Goal: Task Accomplishment & Management: Use online tool/utility

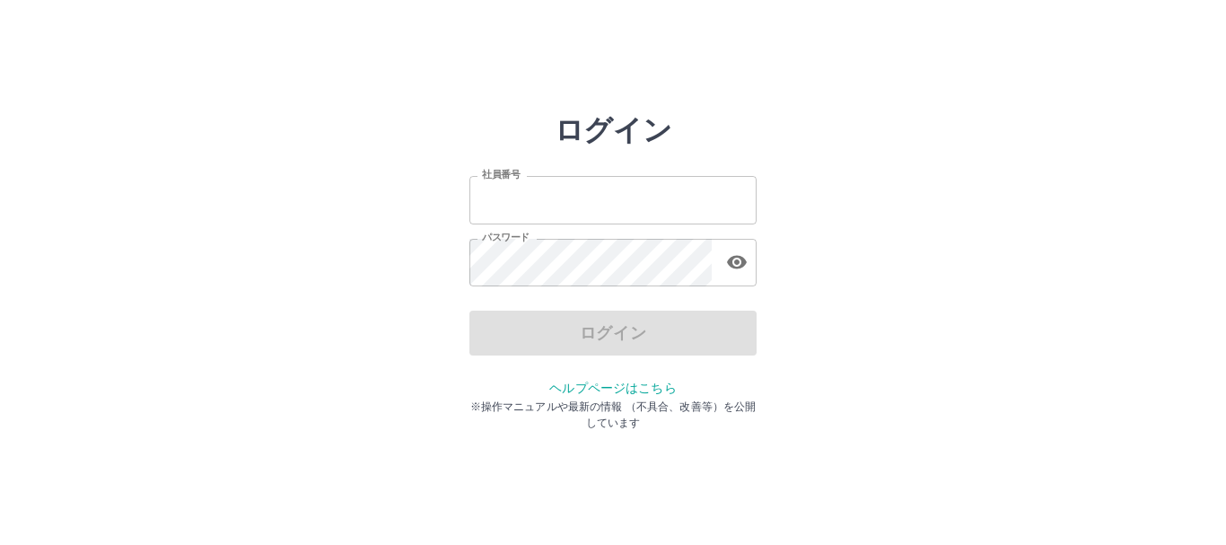
type input "*******"
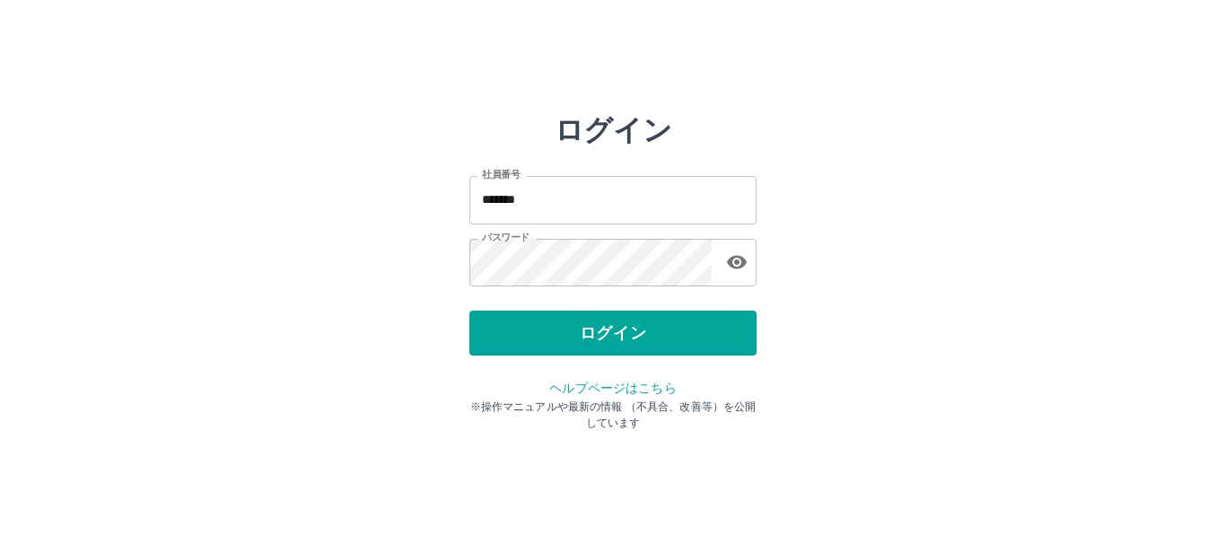
click at [625, 346] on div "ログイン" at bounding box center [612, 332] width 287 height 45
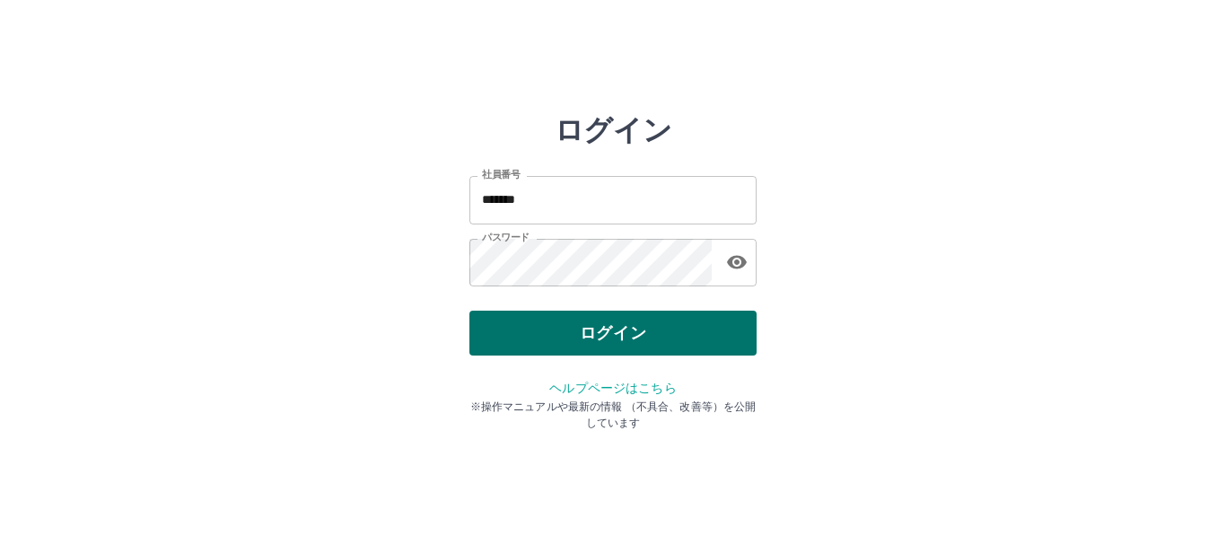
click at [621, 342] on button "ログイン" at bounding box center [612, 332] width 287 height 45
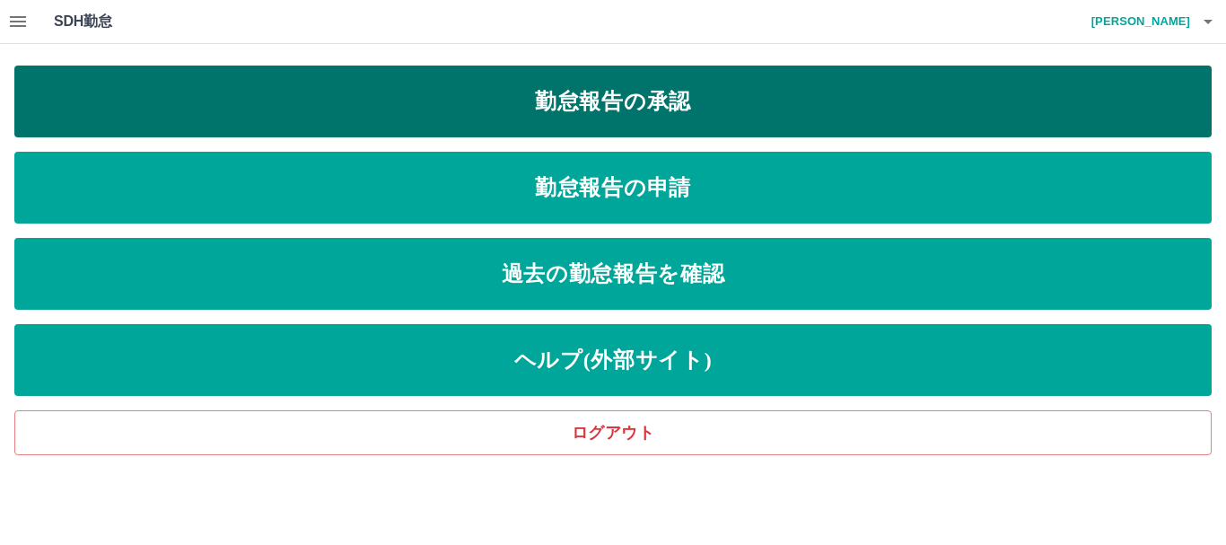
click at [531, 110] on link "勤怠報告の承認" at bounding box center [612, 102] width 1197 height 72
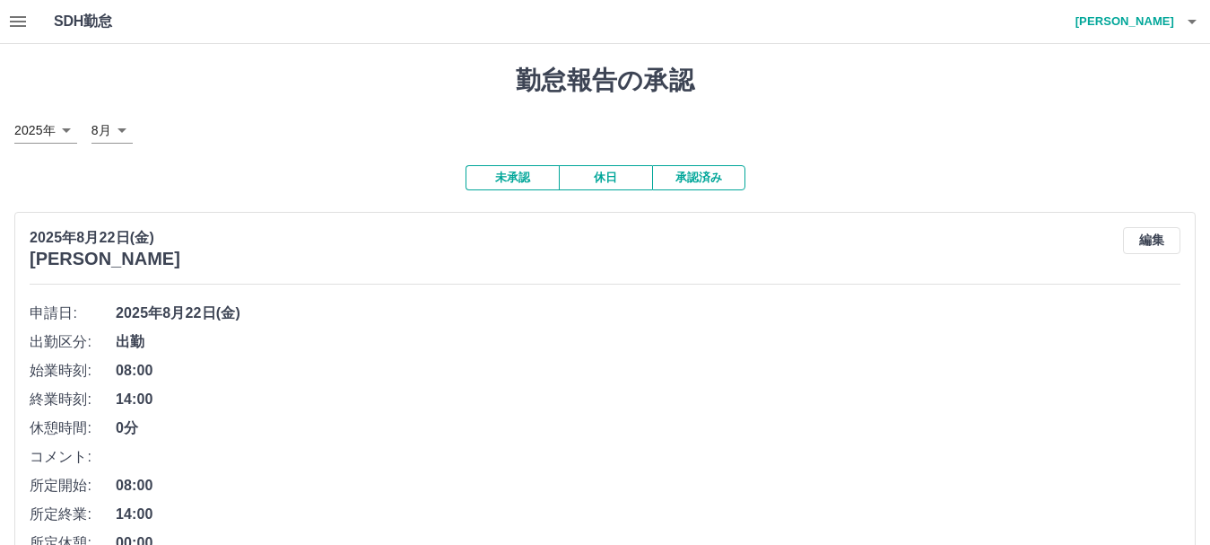
scroll to position [359, 0]
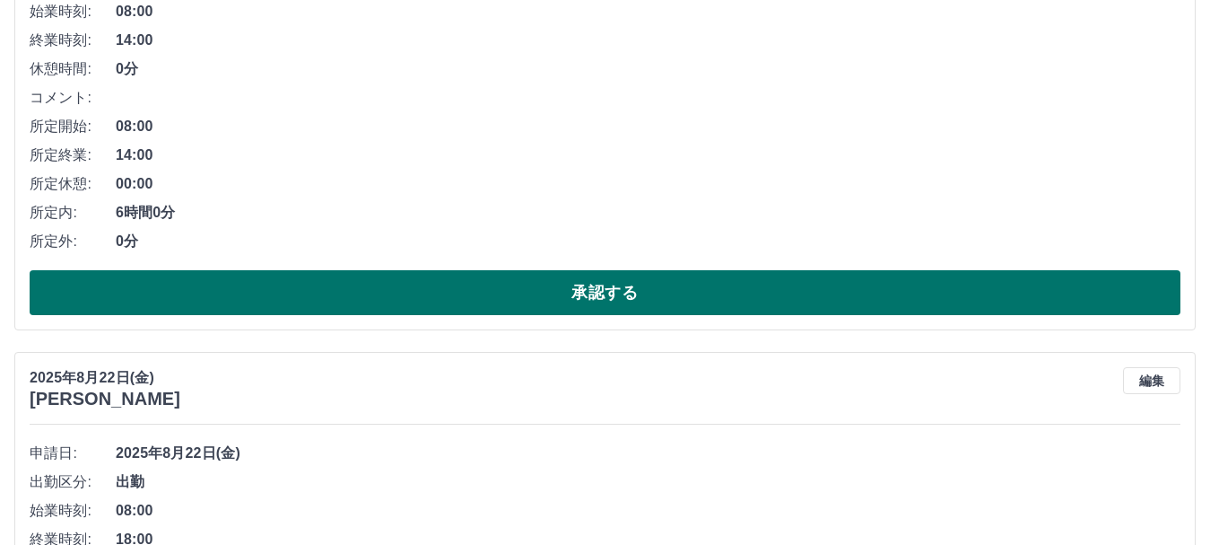
click at [592, 293] on button "承認する" at bounding box center [605, 292] width 1151 height 45
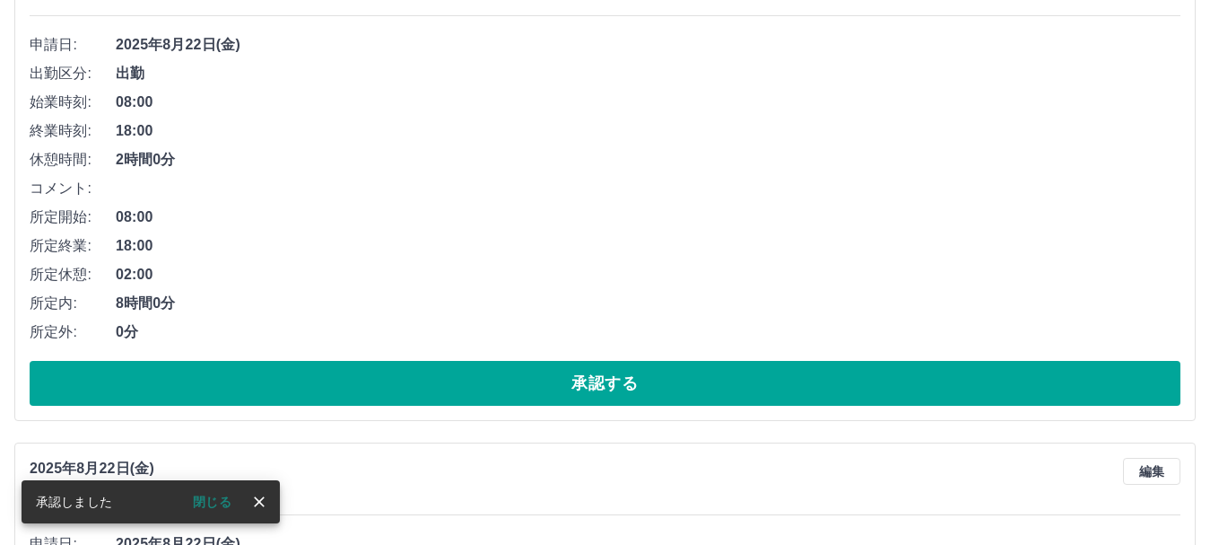
scroll to position [269, 0]
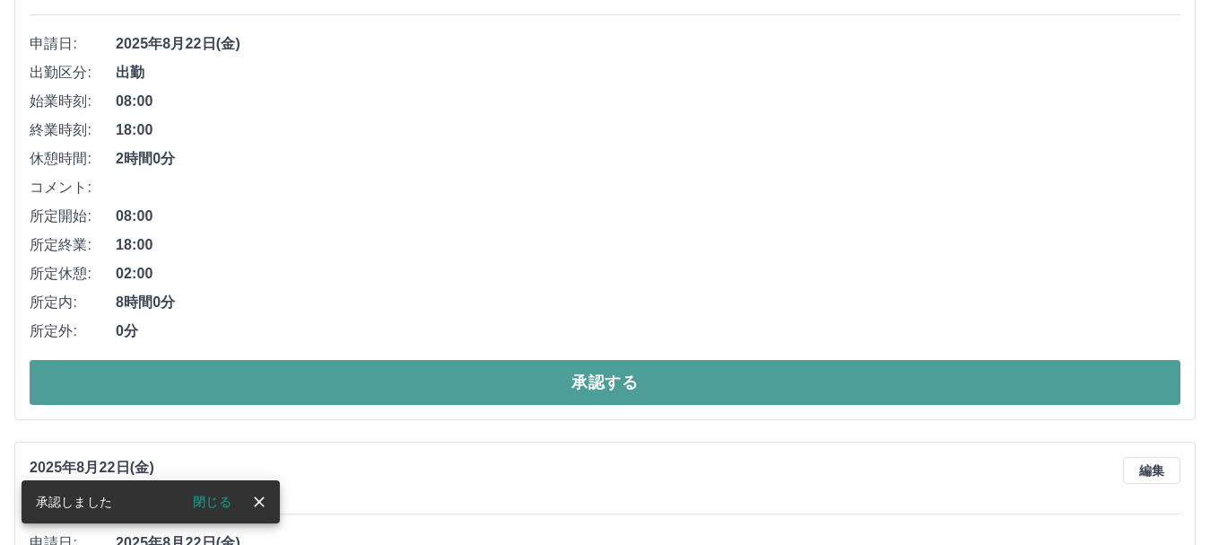
click at [491, 382] on button "承認する" at bounding box center [605, 382] width 1151 height 45
click at [601, 384] on button "承認する" at bounding box center [605, 382] width 1151 height 45
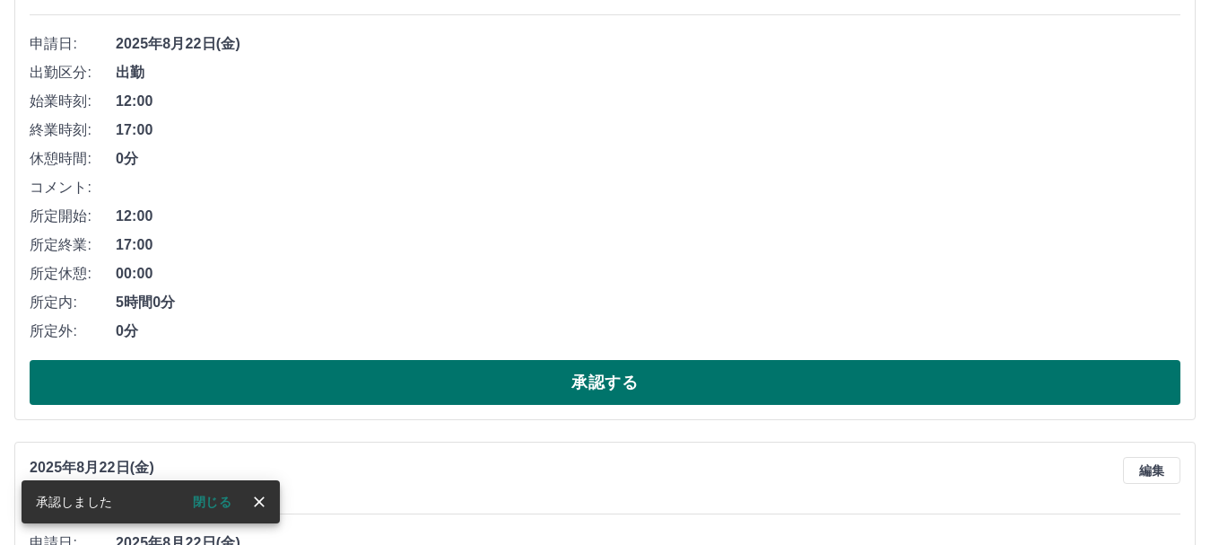
click at [560, 380] on button "承認する" at bounding box center [605, 382] width 1151 height 45
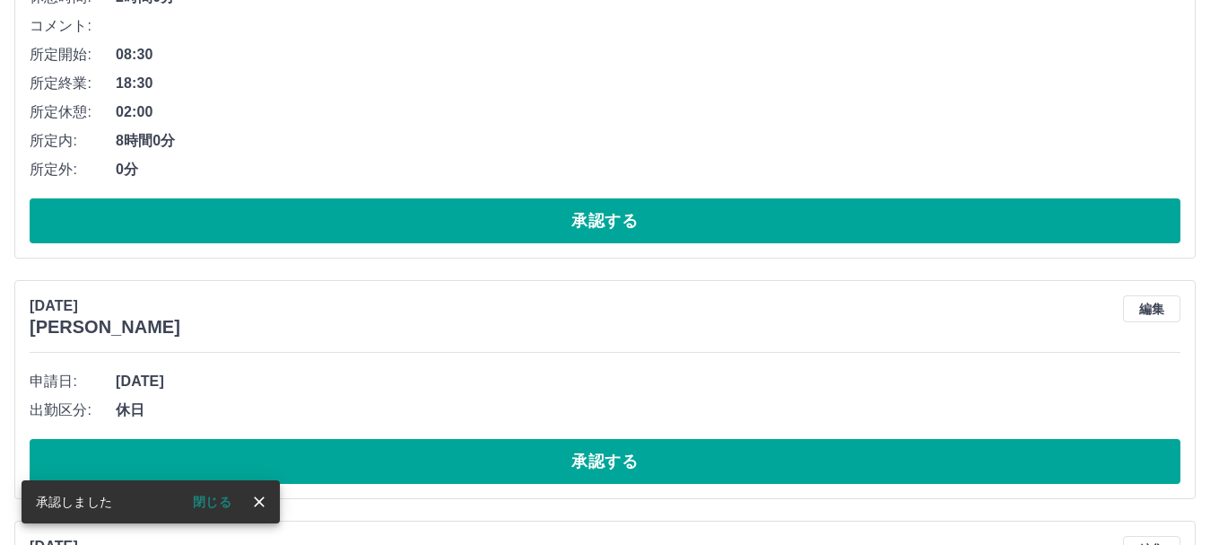
scroll to position [449, 0]
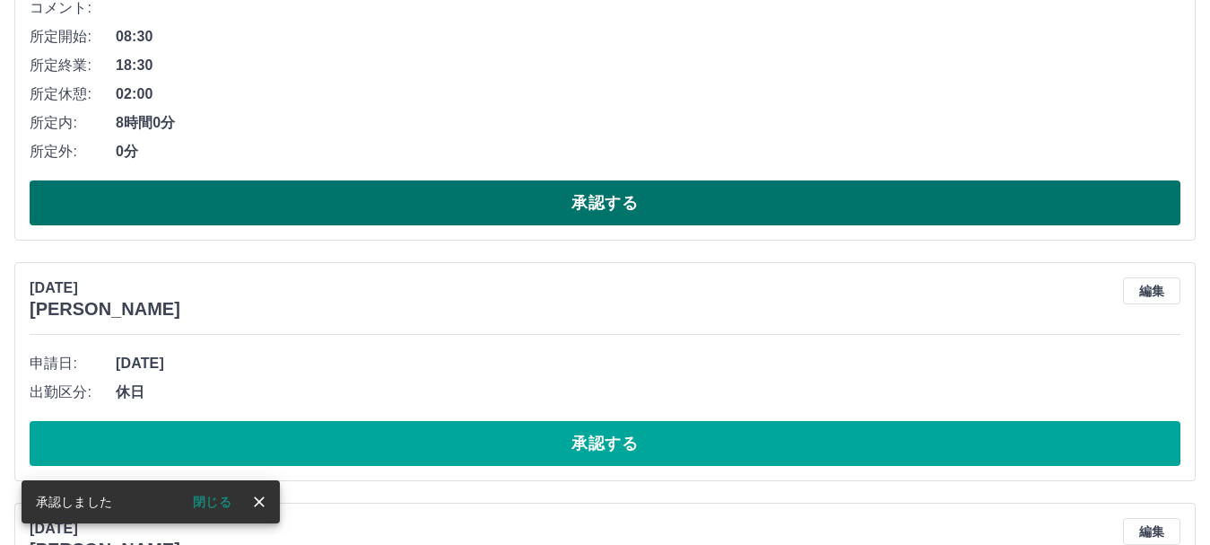
click at [593, 209] on button "承認する" at bounding box center [605, 202] width 1151 height 45
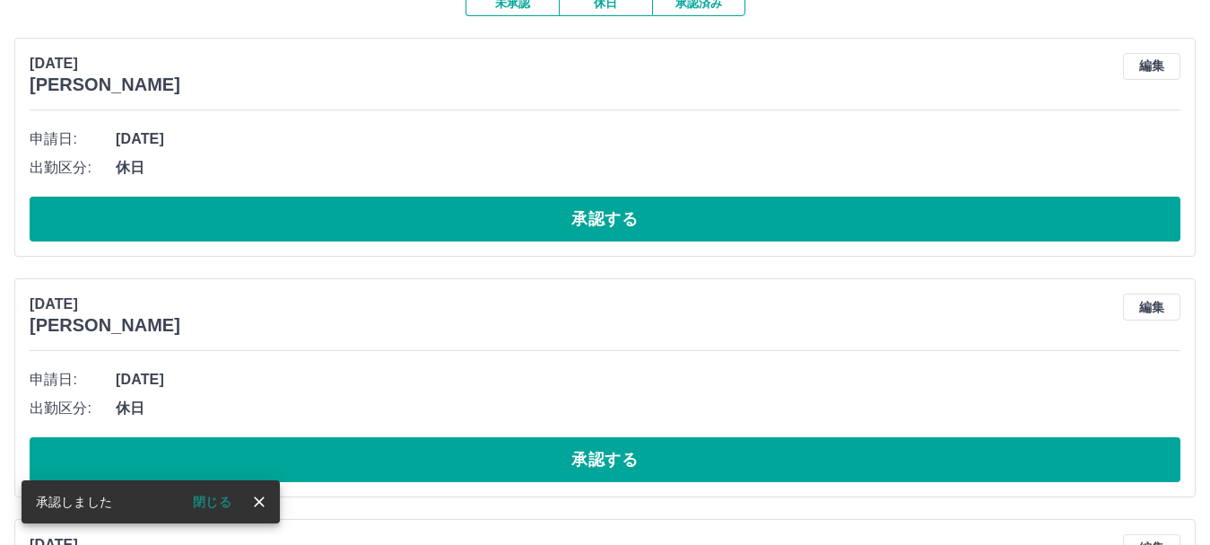
scroll to position [179, 0]
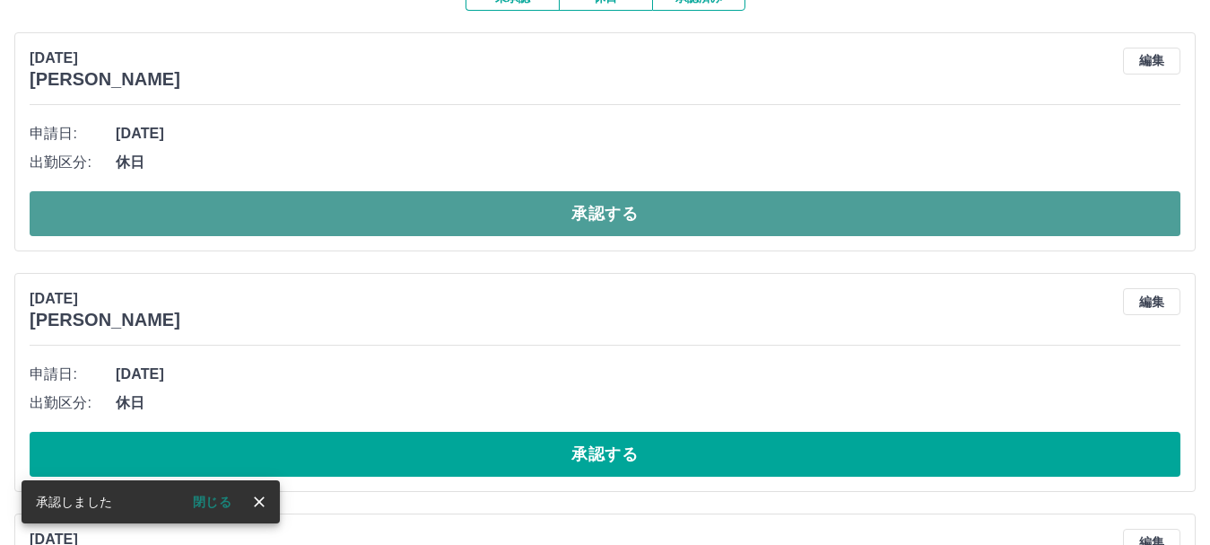
click at [612, 225] on button "承認する" at bounding box center [605, 213] width 1151 height 45
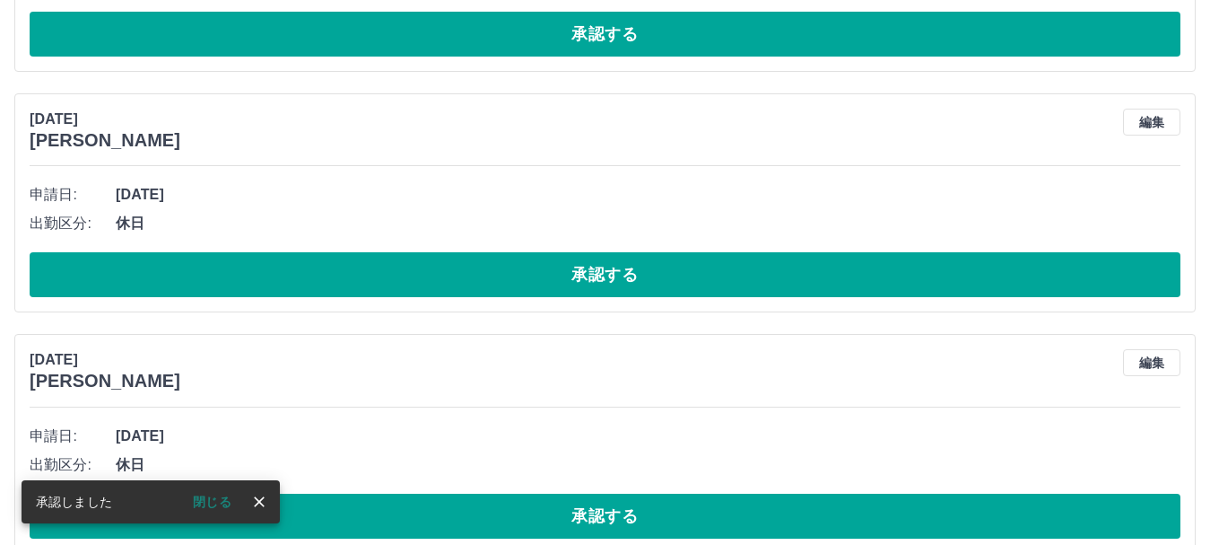
scroll to position [118, 0]
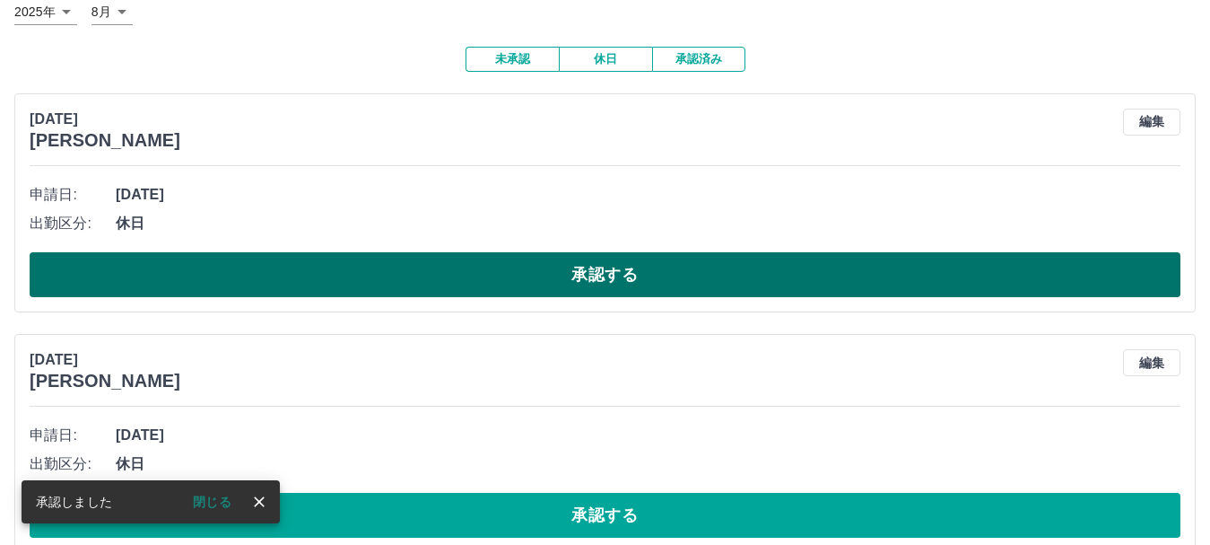
click at [605, 284] on button "承認する" at bounding box center [605, 274] width 1151 height 45
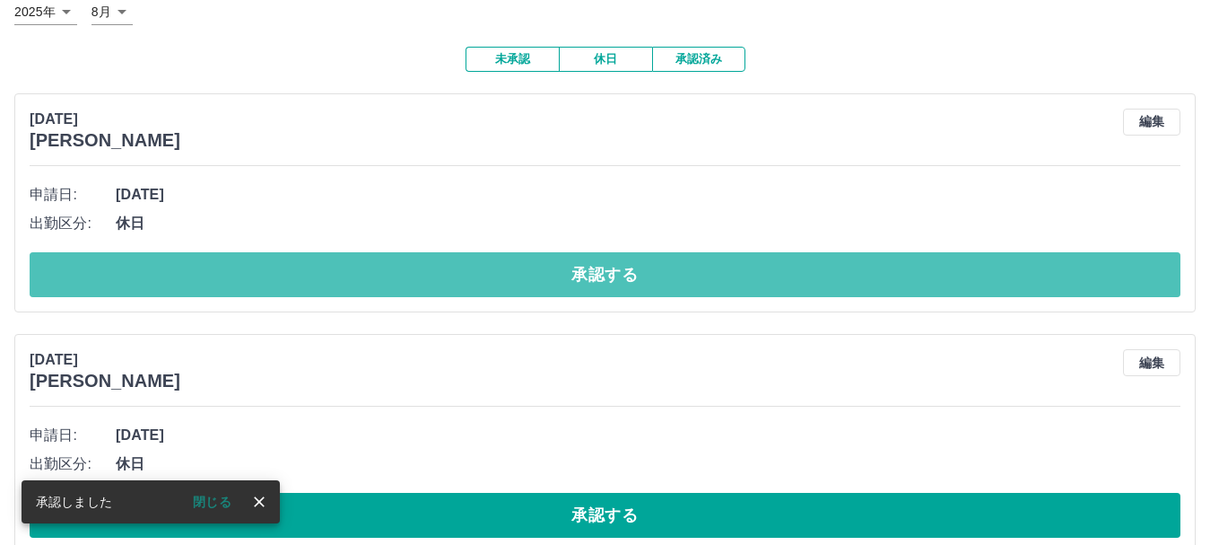
click at [605, 284] on button "承認する" at bounding box center [605, 274] width 1151 height 45
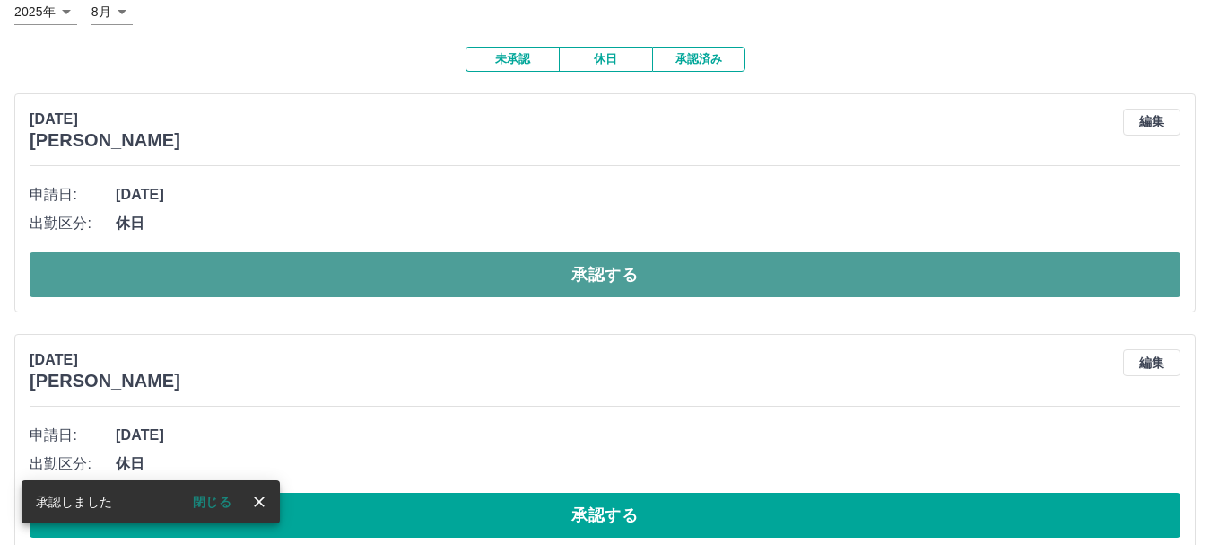
click at [600, 284] on button "承認する" at bounding box center [605, 274] width 1151 height 45
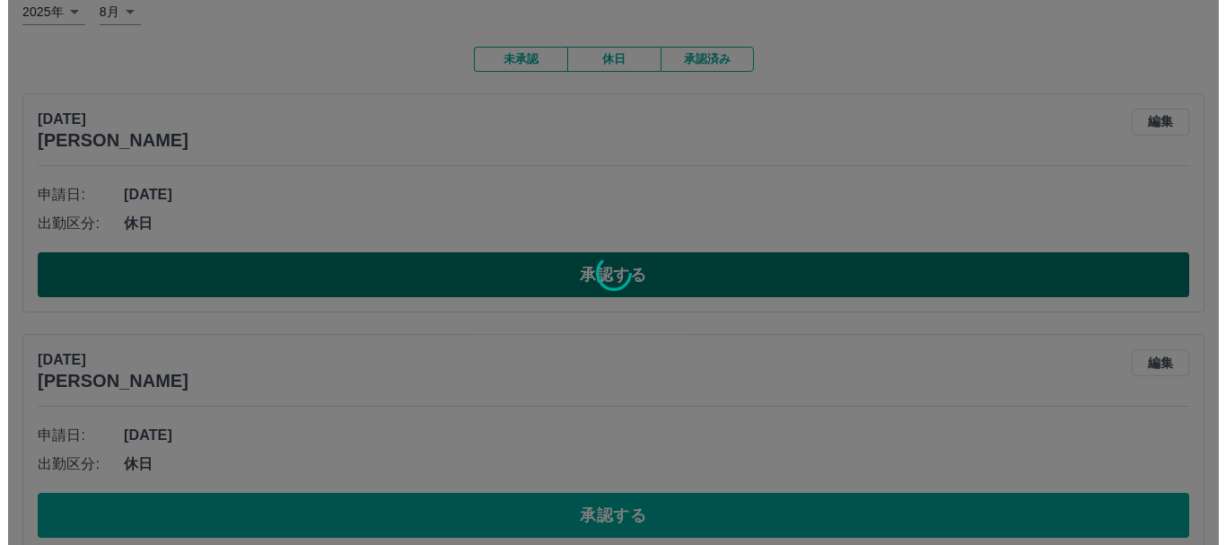
scroll to position [0, 0]
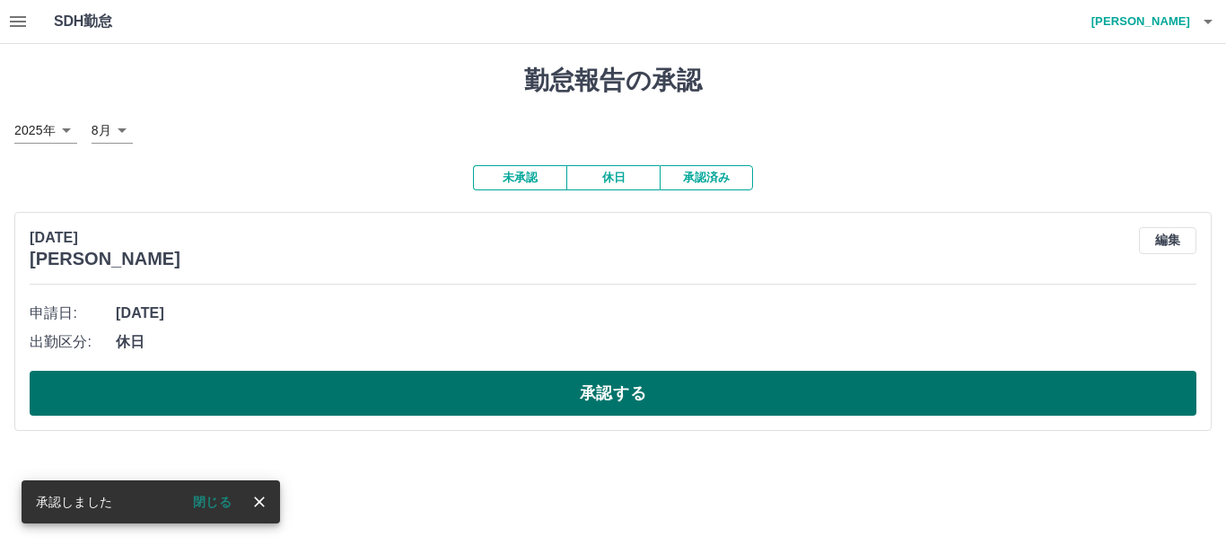
click at [604, 398] on button "承認する" at bounding box center [613, 393] width 1166 height 45
